Goal: Feedback & Contribution: Leave review/rating

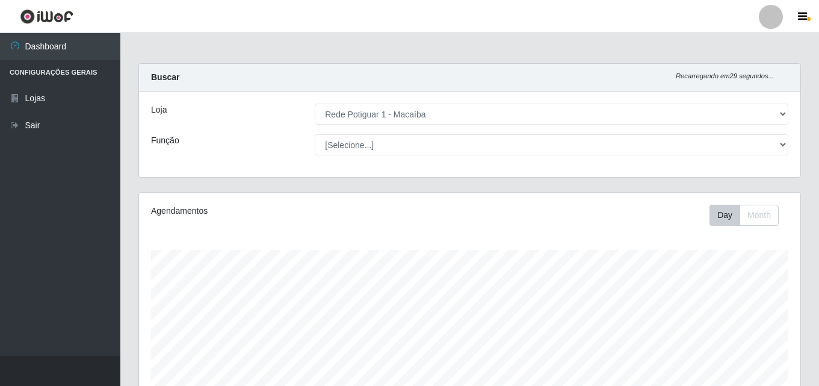
select select "100"
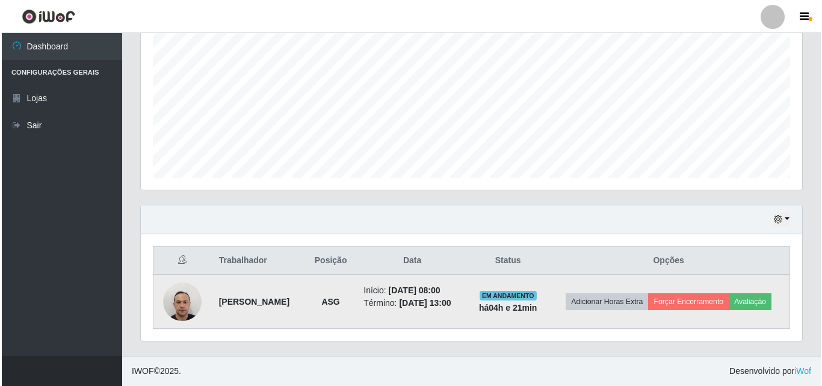
scroll to position [250, 662]
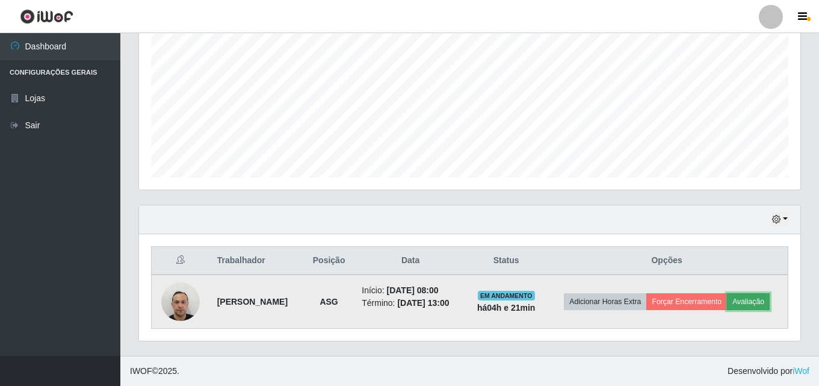
click at [727, 306] on button "Avaliação" at bounding box center [748, 301] width 43 height 17
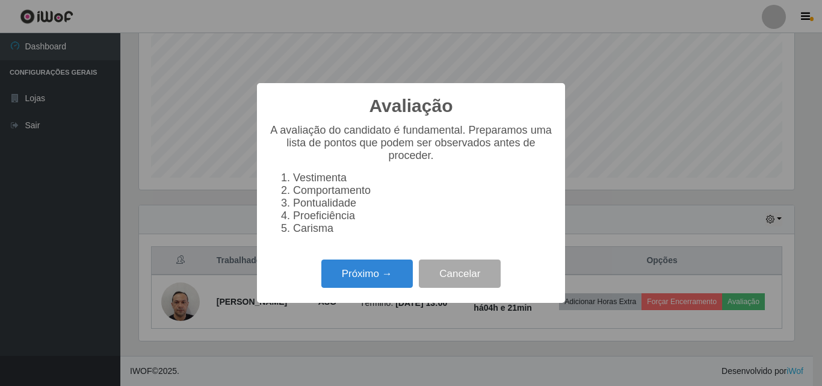
scroll to position [250, 656]
click at [353, 277] on button "Próximo →" at bounding box center [367, 273] width 92 height 28
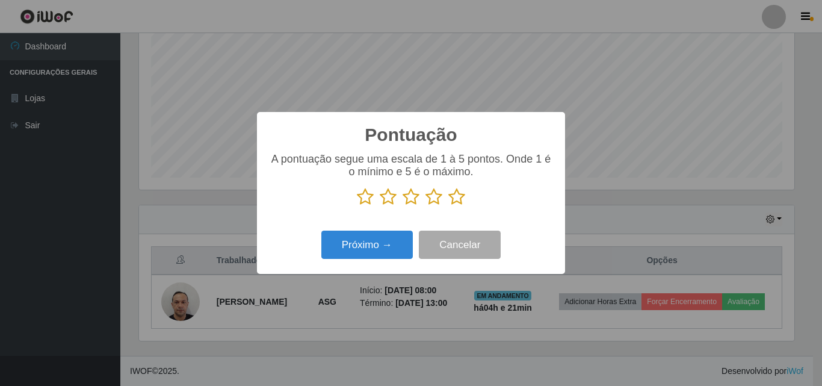
scroll to position [601761, 601355]
click at [456, 200] on icon at bounding box center [456, 197] width 17 height 18
click at [448, 206] on input "radio" at bounding box center [448, 206] width 0 height 0
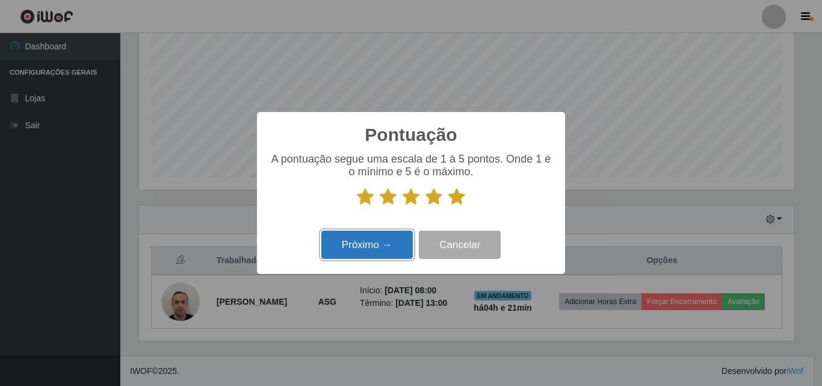
click at [391, 250] on button "Próximo →" at bounding box center [367, 245] width 92 height 28
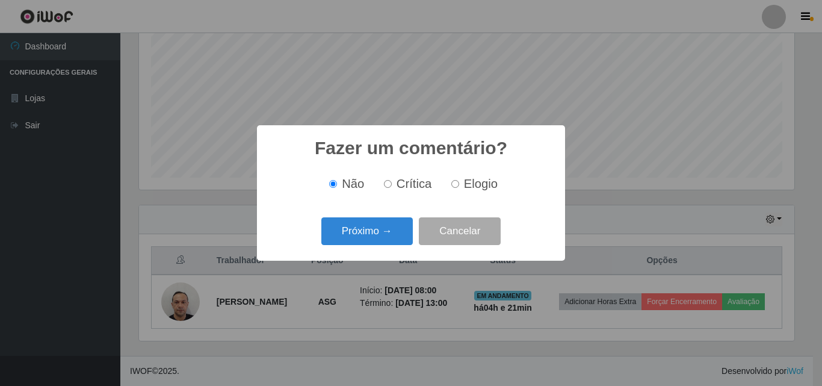
click at [486, 186] on span "Elogio" at bounding box center [481, 183] width 34 height 13
click at [459, 186] on input "Elogio" at bounding box center [456, 184] width 8 height 8
radio input "true"
click at [382, 238] on button "Próximo →" at bounding box center [367, 231] width 92 height 28
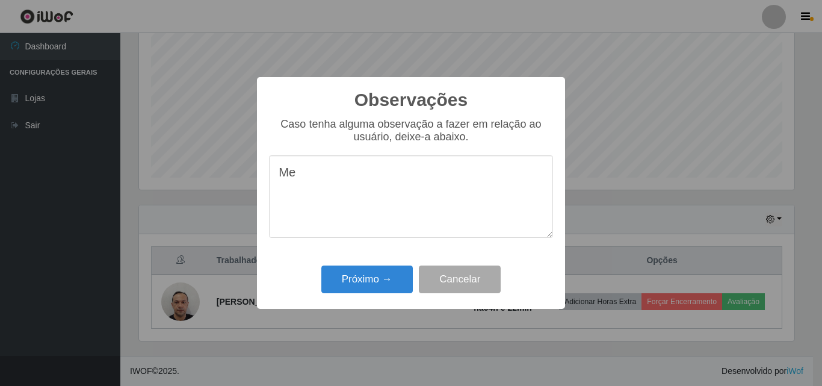
type textarea "M"
type textarea "p"
click at [313, 178] on textarea "Parabens ao colaborador. Muito ativo" at bounding box center [411, 196] width 284 height 82
click at [494, 181] on textarea "Parabéns ao colaborador. Muito ativo" at bounding box center [411, 196] width 284 height 82
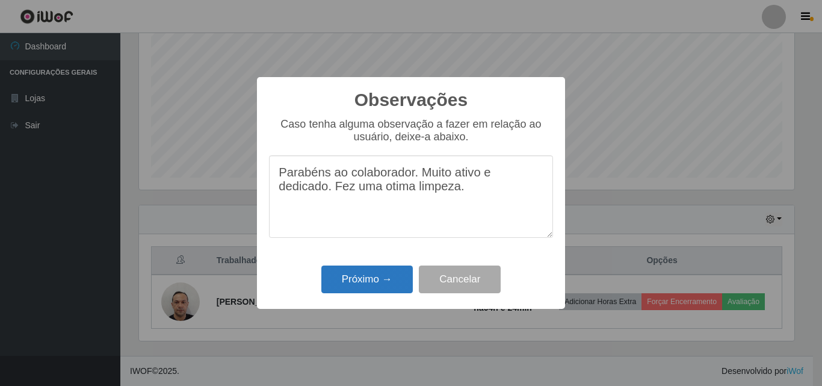
type textarea "Parabéns ao colaborador. Muito ativo e dedicado. Fez uma otima limpeza."
click at [352, 284] on button "Próximo →" at bounding box center [367, 279] width 92 height 28
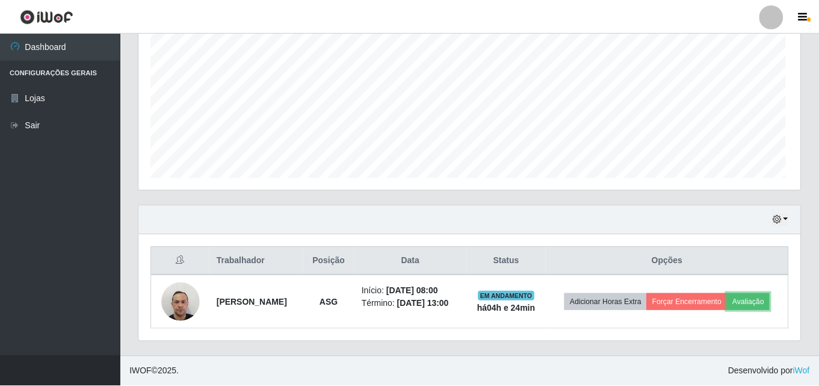
scroll to position [250, 662]
